Goal: Find specific page/section: Find specific page/section

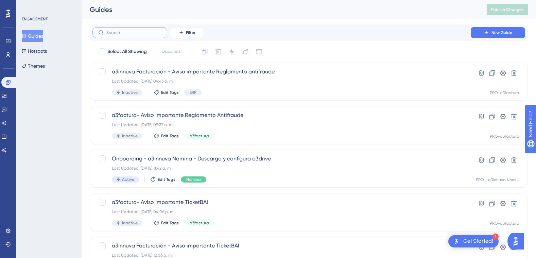
click at [142, 33] on input "text" at bounding box center [133, 32] width 55 height 5
type input "a3p"
checkbox input "true"
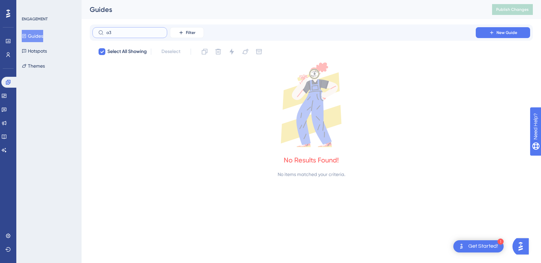
type input "a"
checkbox input "false"
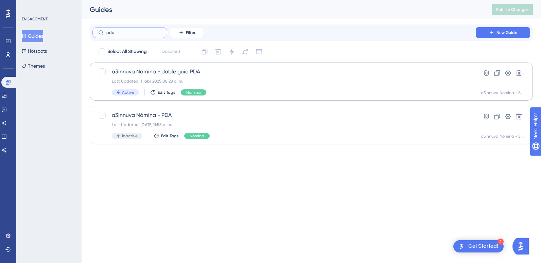
type input "pda"
click at [194, 71] on span "a3innuva Nómina - doble guía PDA" at bounding box center [284, 72] width 345 height 8
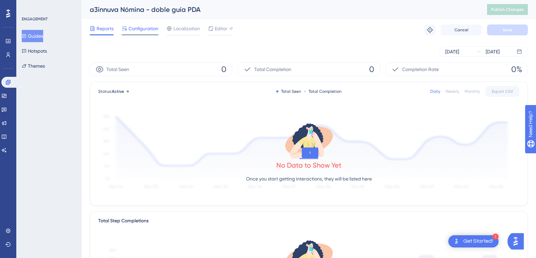
click at [144, 29] on span "Configuration" at bounding box center [143, 28] width 30 height 8
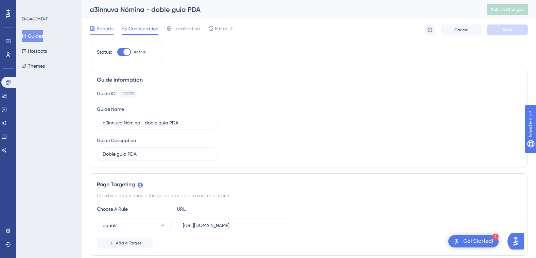
click at [99, 28] on span "Reports" at bounding box center [105, 28] width 17 height 8
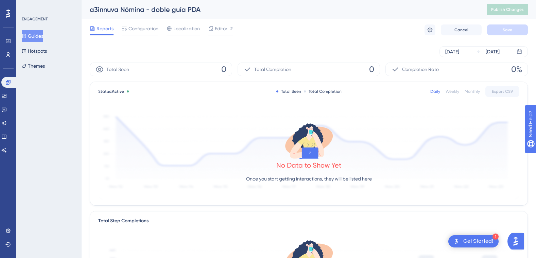
click at [40, 34] on button "Guides" at bounding box center [32, 36] width 21 height 12
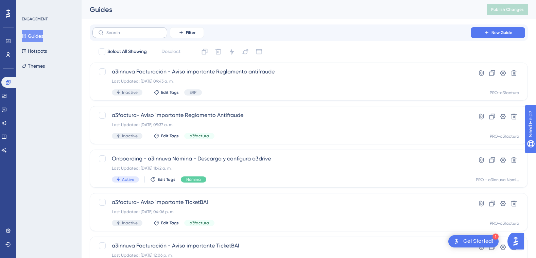
click at [144, 37] on label at bounding box center [129, 32] width 75 height 11
click at [144, 35] on input "text" at bounding box center [133, 32] width 55 height 5
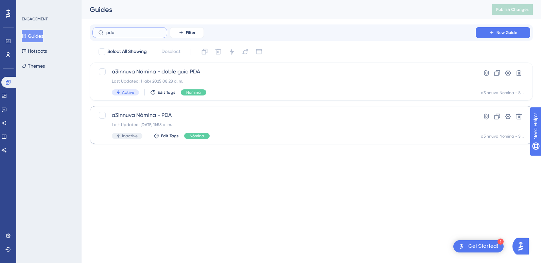
type input "pda"
click at [141, 113] on span "a3innuva Nómina - PDA" at bounding box center [284, 115] width 345 height 8
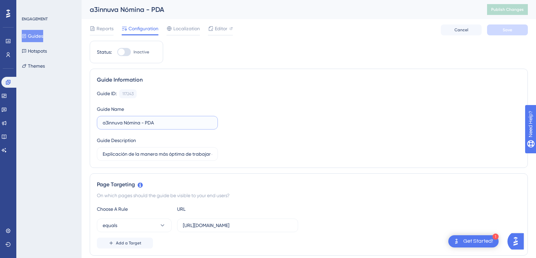
drag, startPoint x: 166, startPoint y: 123, endPoint x: 89, endPoint y: 123, distance: 76.8
click at [315, 112] on div "Guide ID: 117243 Copy Guide Name a3innuva Nómina - PDA Guide Description Explic…" at bounding box center [309, 124] width 424 height 71
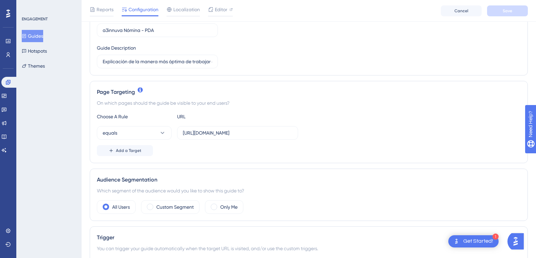
scroll to position [102, 0]
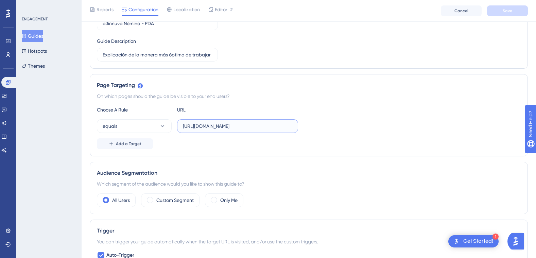
drag, startPoint x: 286, startPoint y: 125, endPoint x: 227, endPoint y: 125, distance: 59.1
click at [164, 128] on div "equals [URL][DOMAIN_NAME]" at bounding box center [197, 126] width 201 height 14
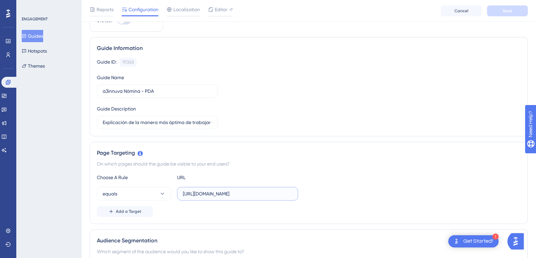
scroll to position [34, 0]
drag, startPoint x: 156, startPoint y: 89, endPoint x: 87, endPoint y: 90, distance: 68.6
